Goal: Transaction & Acquisition: Purchase product/service

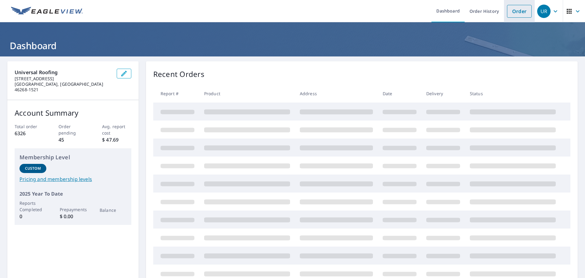
click at [518, 12] on link "Order" at bounding box center [519, 11] width 25 height 13
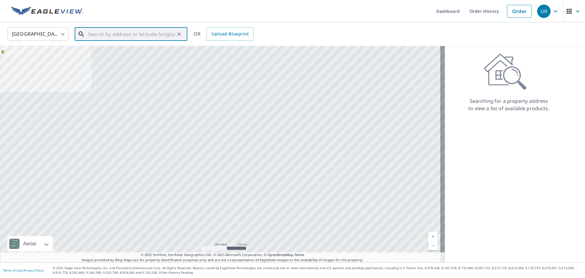
click at [99, 34] on input "text" at bounding box center [131, 34] width 87 height 17
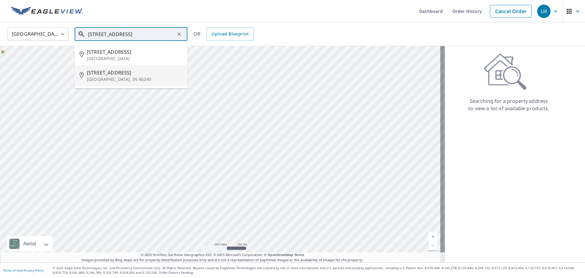
click at [103, 79] on p "[GEOGRAPHIC_DATA], IN 46240" at bounding box center [135, 79] width 96 height 6
type input "[STREET_ADDRESS]"
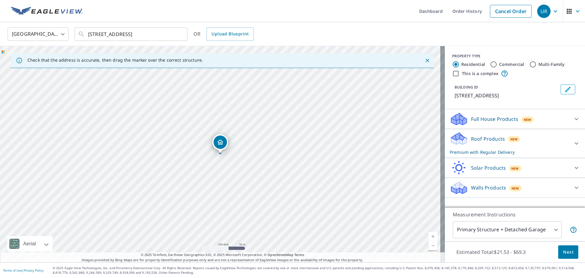
click at [429, 235] on link "Current Level 17, Zoom In" at bounding box center [433, 236] width 9 height 9
click at [429, 235] on link "Current Level 18, Zoom In" at bounding box center [433, 236] width 9 height 9
click at [568, 252] on span "Next" at bounding box center [569, 252] width 10 height 8
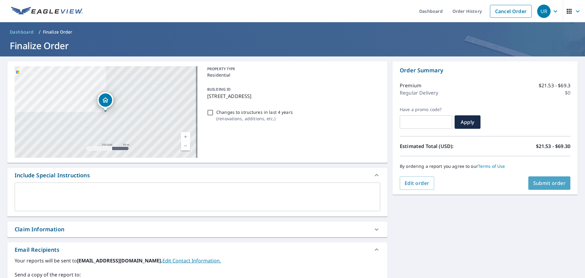
click at [550, 185] on span "Submit order" at bounding box center [550, 183] width 33 height 7
checkbox input "true"
